Goal: Information Seeking & Learning: Learn about a topic

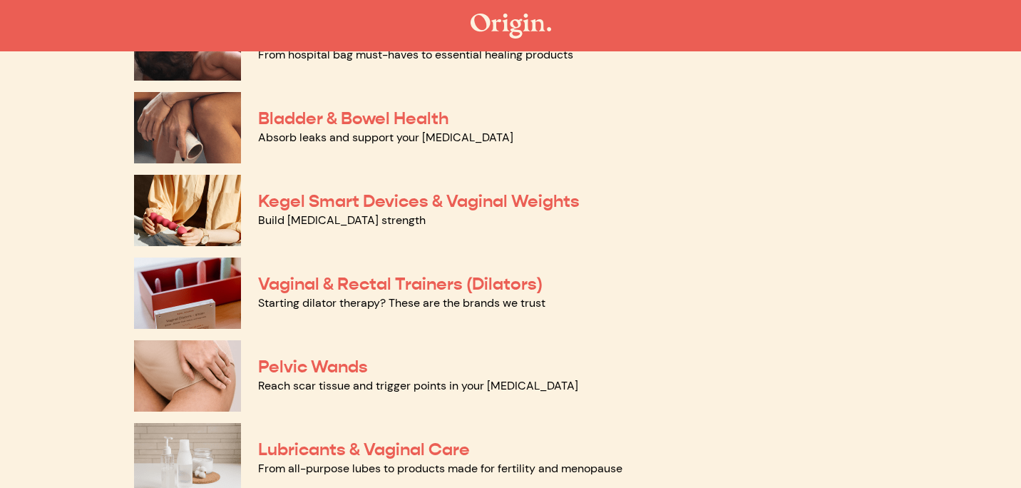
scroll to position [442, 0]
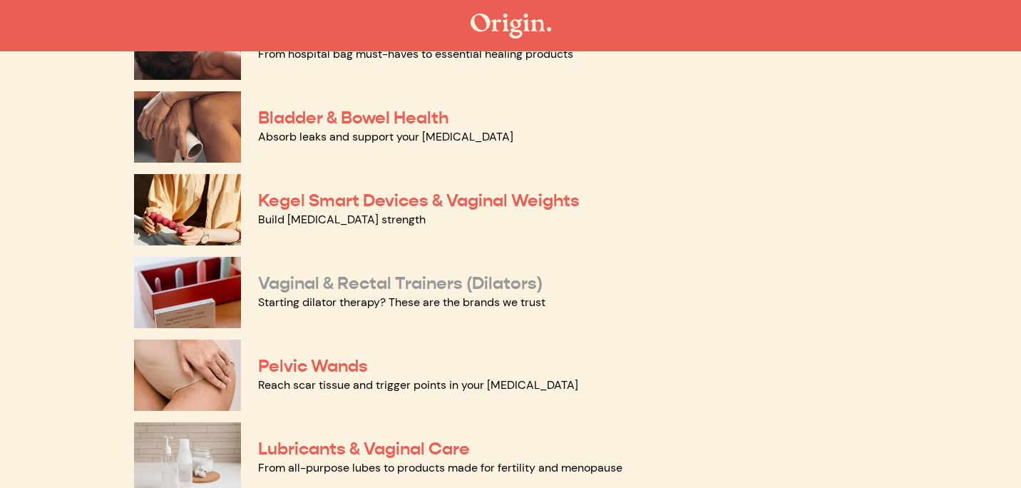
click at [445, 283] on link "Vaginal & Rectal Trainers (Dilators)" at bounding box center [400, 282] width 285 height 21
click at [344, 368] on link "Pelvic Wands" at bounding box center [313, 365] width 110 height 21
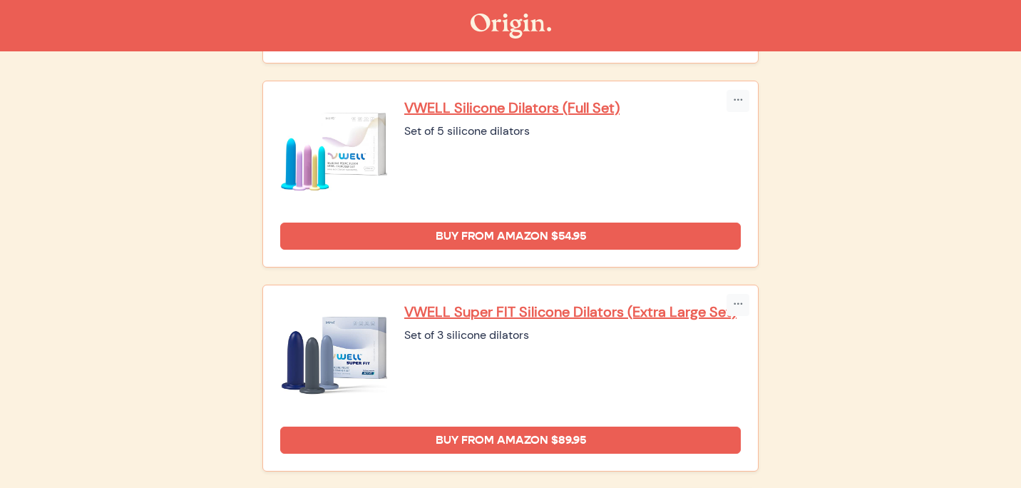
scroll to position [1188, 0]
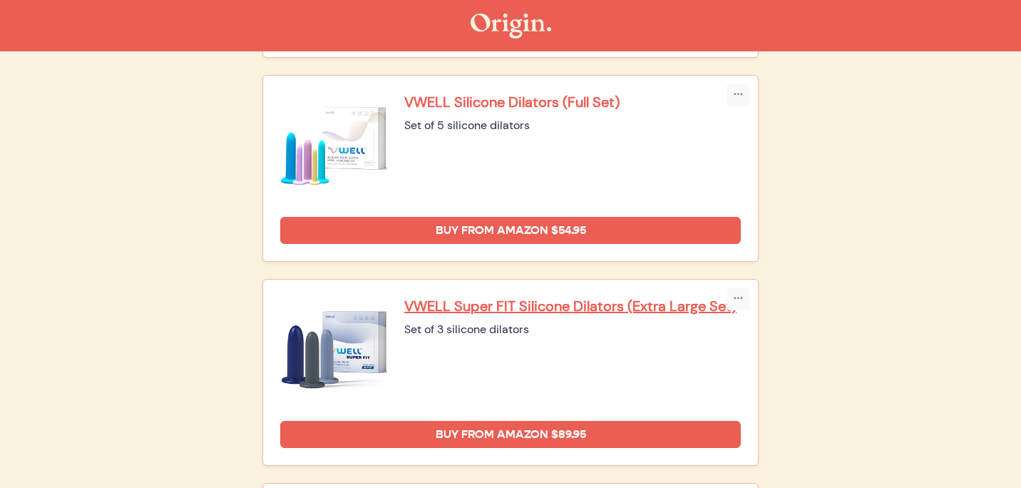
click at [460, 93] on p "VWELL Silicone Dilators (Full Set)" at bounding box center [572, 102] width 337 height 19
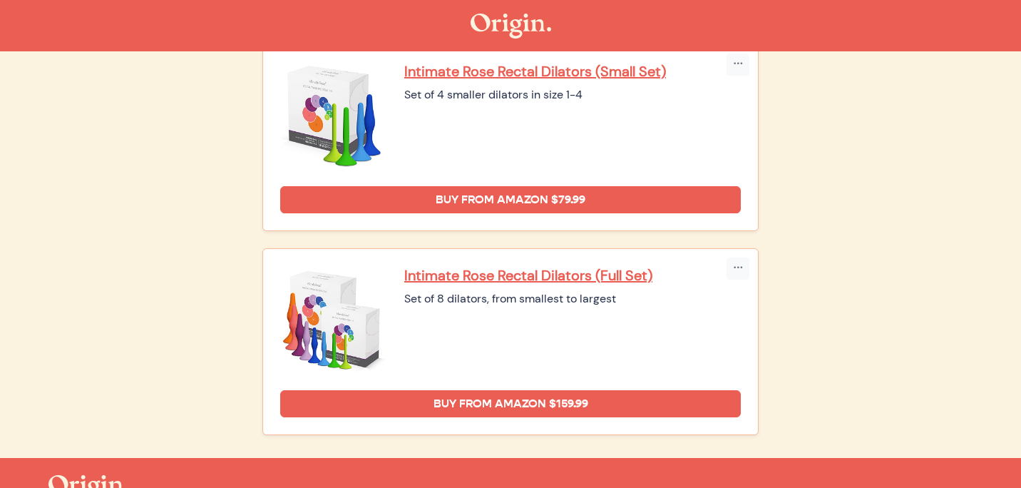
scroll to position [1867, 0]
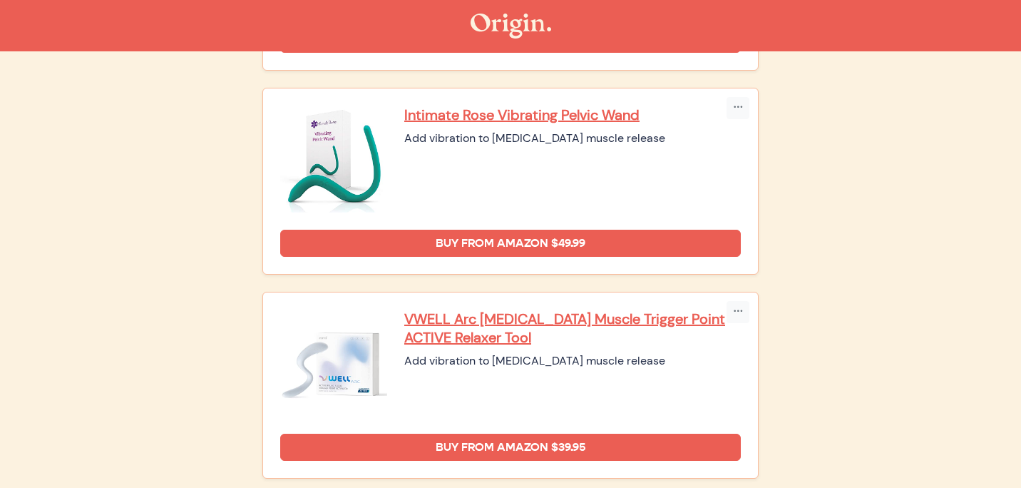
scroll to position [636, 0]
